Goal: Transaction & Acquisition: Download file/media

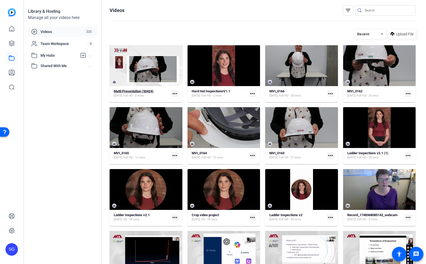
click at [160, 91] on div "Matti Presentation (50424) [DATE] Full HD - 2 mins" at bounding box center [142, 93] width 56 height 9
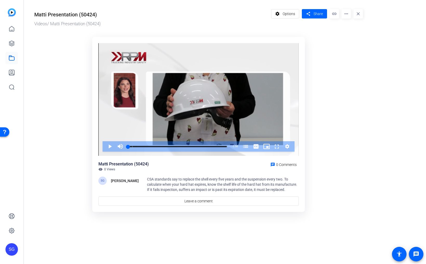
click at [69, 212] on ktd-grid "Video Player is loading. Play Video Play Mute Current Time 0:00 / Duration 1:58…" at bounding box center [198, 125] width 329 height 182
click at [233, 11] on div "Matti Presentation (50424)" at bounding box center [151, 13] width 235 height 9
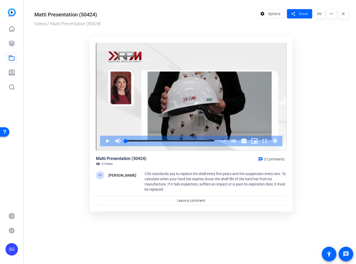
click at [334, 61] on ktd-grid "Video Player is loading. Play Video Play Mute Current Time 0:00 / Duration 1:58…" at bounding box center [191, 125] width 314 height 182
click at [276, 11] on span "Options" at bounding box center [274, 14] width 12 height 10
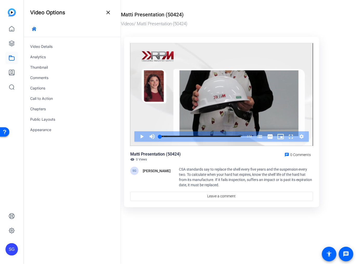
click at [182, 236] on mat-drawer-content "Matti Presentation (50424) Videos / [PERSON_NAME] Presentation (50424) Video Pl…" at bounding box center [237, 132] width 232 height 264
click at [109, 10] on mat-icon "close" at bounding box center [108, 12] width 6 height 6
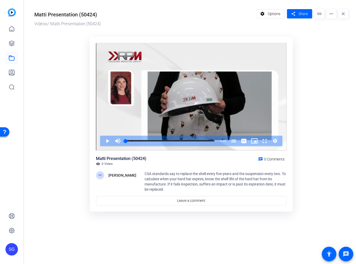
click at [332, 13] on mat-icon "more_horiz" at bounding box center [331, 13] width 9 height 9
click at [325, 28] on span "Edit in Creator" at bounding box center [322, 30] width 22 height 6
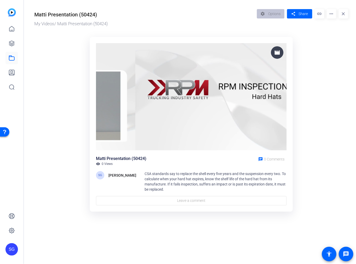
click at [212, 136] on img at bounding box center [191, 96] width 191 height 107
click at [197, 98] on img at bounding box center [191, 96] width 191 height 107
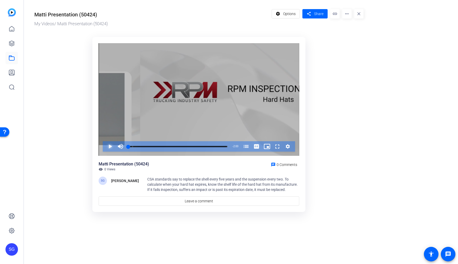
click at [105, 146] on span "Video Player" at bounding box center [105, 146] width 0 height 10
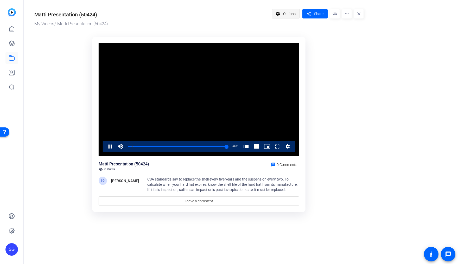
click at [287, 13] on span "Options" at bounding box center [289, 14] width 12 height 10
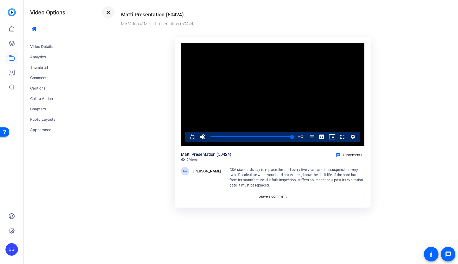
click at [107, 13] on mat-icon "close" at bounding box center [108, 12] width 6 height 6
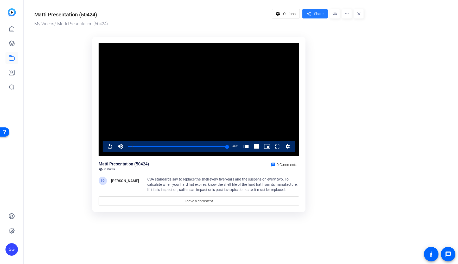
click at [317, 12] on span "Share" at bounding box center [318, 13] width 9 height 5
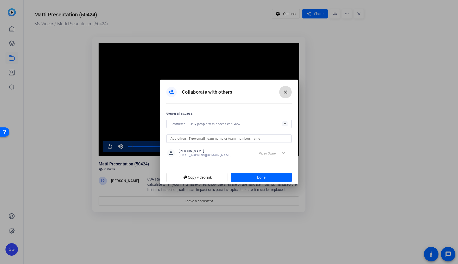
click at [286, 91] on mat-icon "close" at bounding box center [285, 92] width 6 height 6
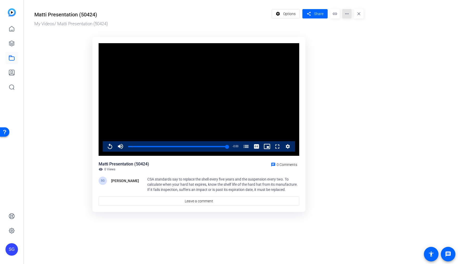
click at [348, 13] on mat-icon "more_horiz" at bounding box center [346, 13] width 9 height 9
click at [350, 42] on span "Download" at bounding box center [357, 43] width 22 height 6
